Goal: Task Accomplishment & Management: Use online tool/utility

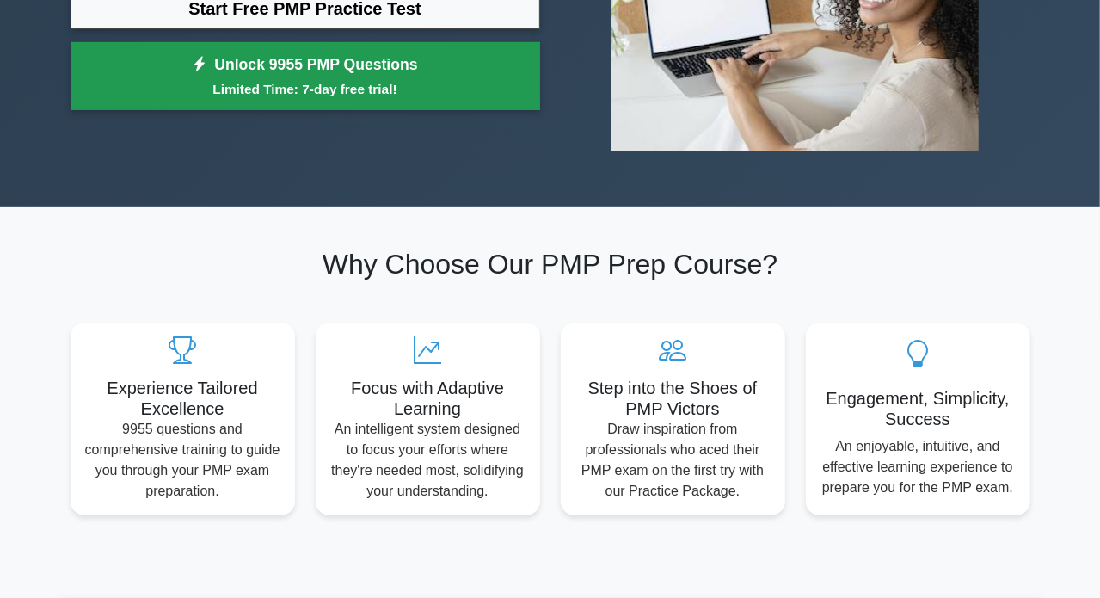
scroll to position [85, 0]
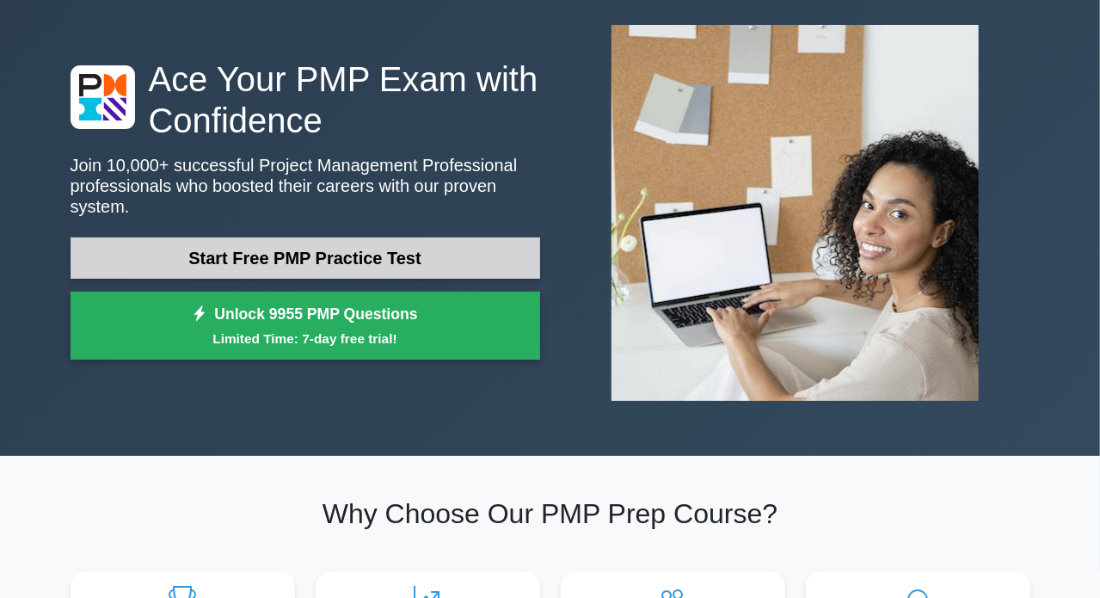
click at [221, 249] on link "Start Free PMP Practice Test" at bounding box center [304, 257] width 469 height 41
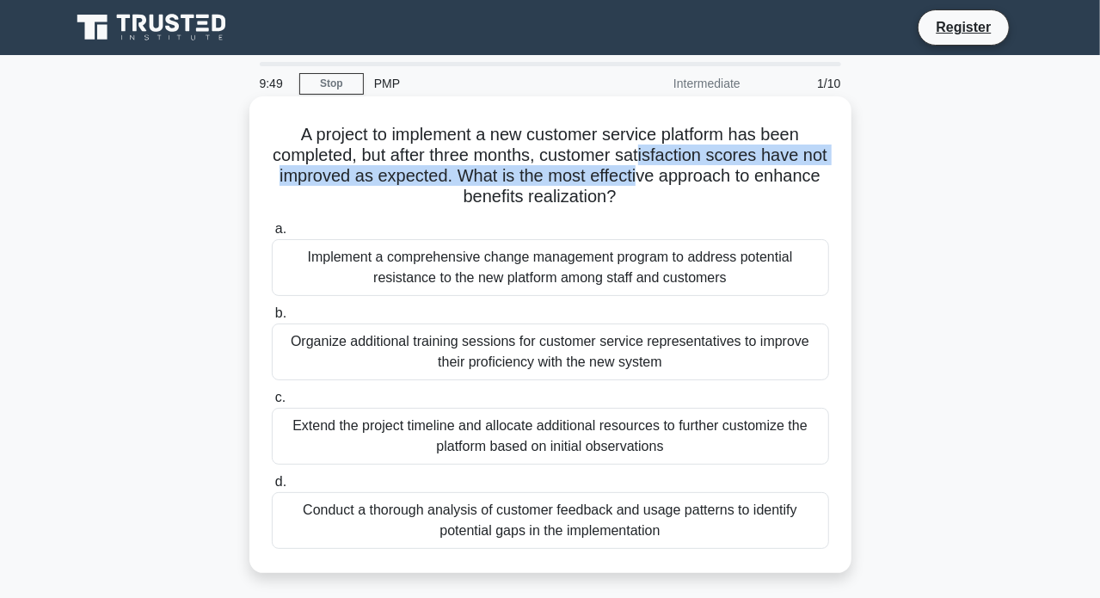
drag, startPoint x: 659, startPoint y: 153, endPoint x: 690, endPoint y: 172, distance: 37.0
click at [690, 172] on h5 "A project to implement a new customer service platform has been completed, but …" at bounding box center [550, 166] width 561 height 84
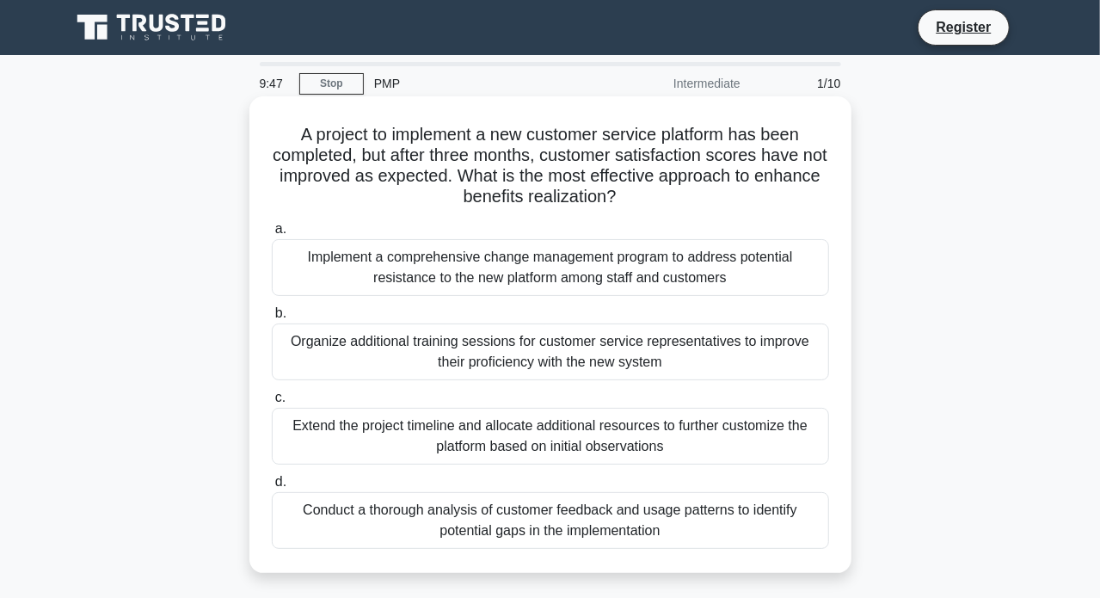
click at [439, 201] on h5 "A project to implement a new customer service platform has been completed, but …" at bounding box center [550, 166] width 561 height 84
drag, startPoint x: 428, startPoint y: 197, endPoint x: 575, endPoint y: 195, distance: 147.0
click at [575, 195] on h5 "A project to implement a new customer service platform has been completed, but …" at bounding box center [550, 166] width 561 height 84
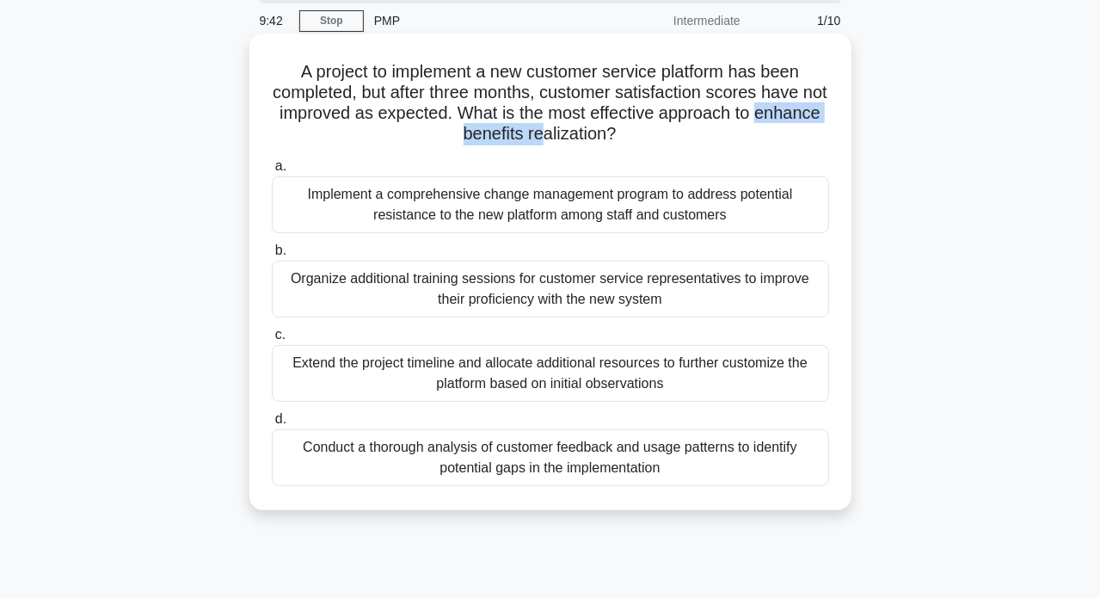
scroll to position [85, 0]
